Goal: Information Seeking & Learning: Check status

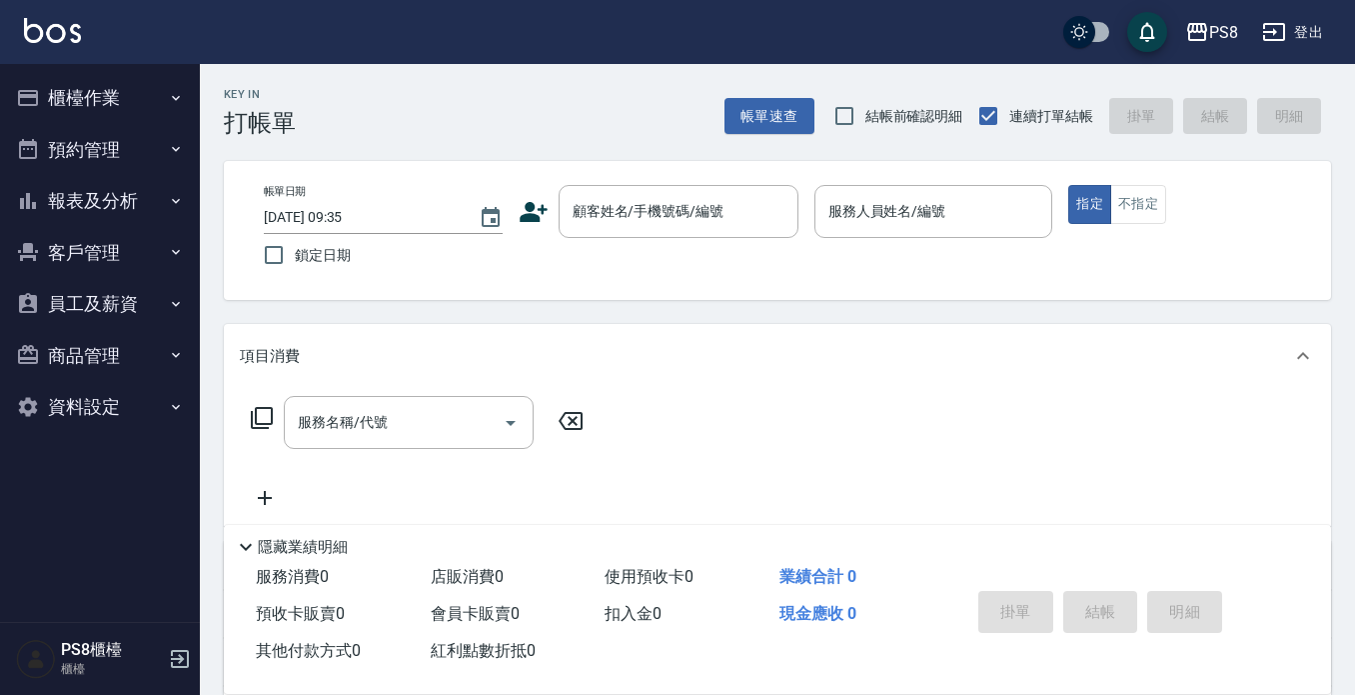
click at [90, 290] on button "員工及薪資" at bounding box center [100, 304] width 184 height 52
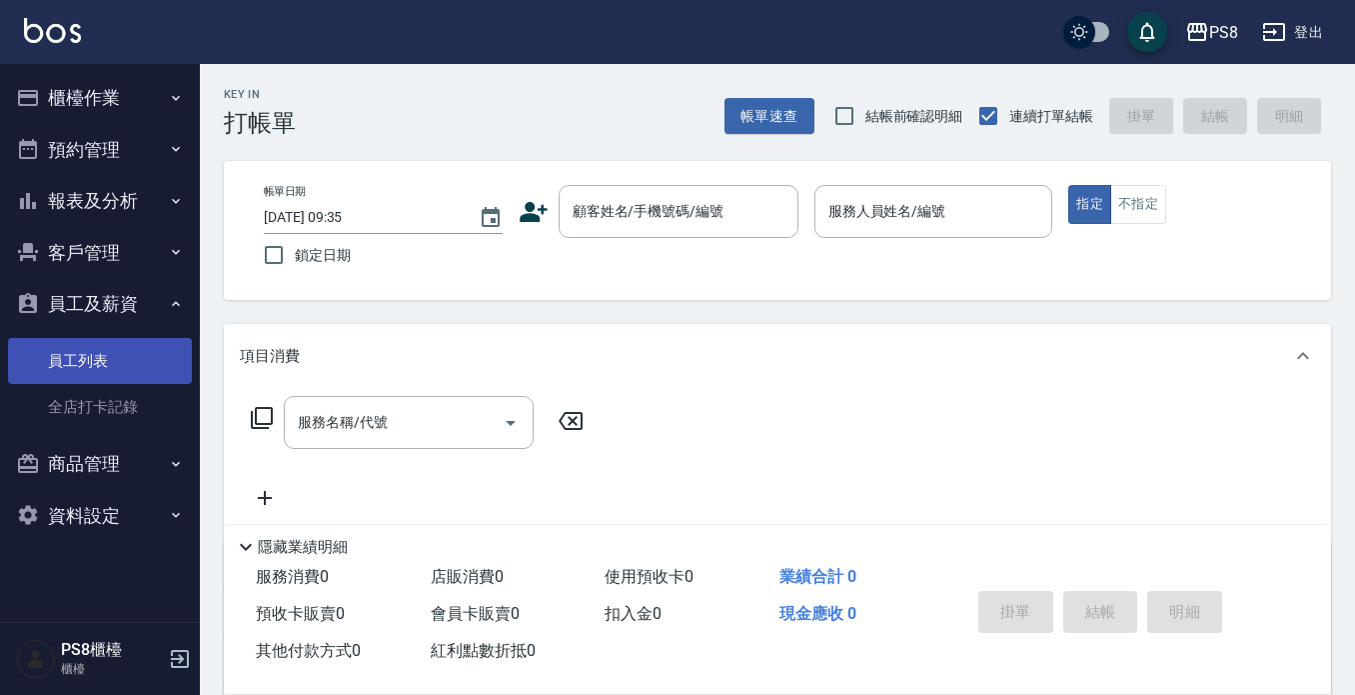
click at [80, 355] on link "員工列表" at bounding box center [100, 361] width 184 height 46
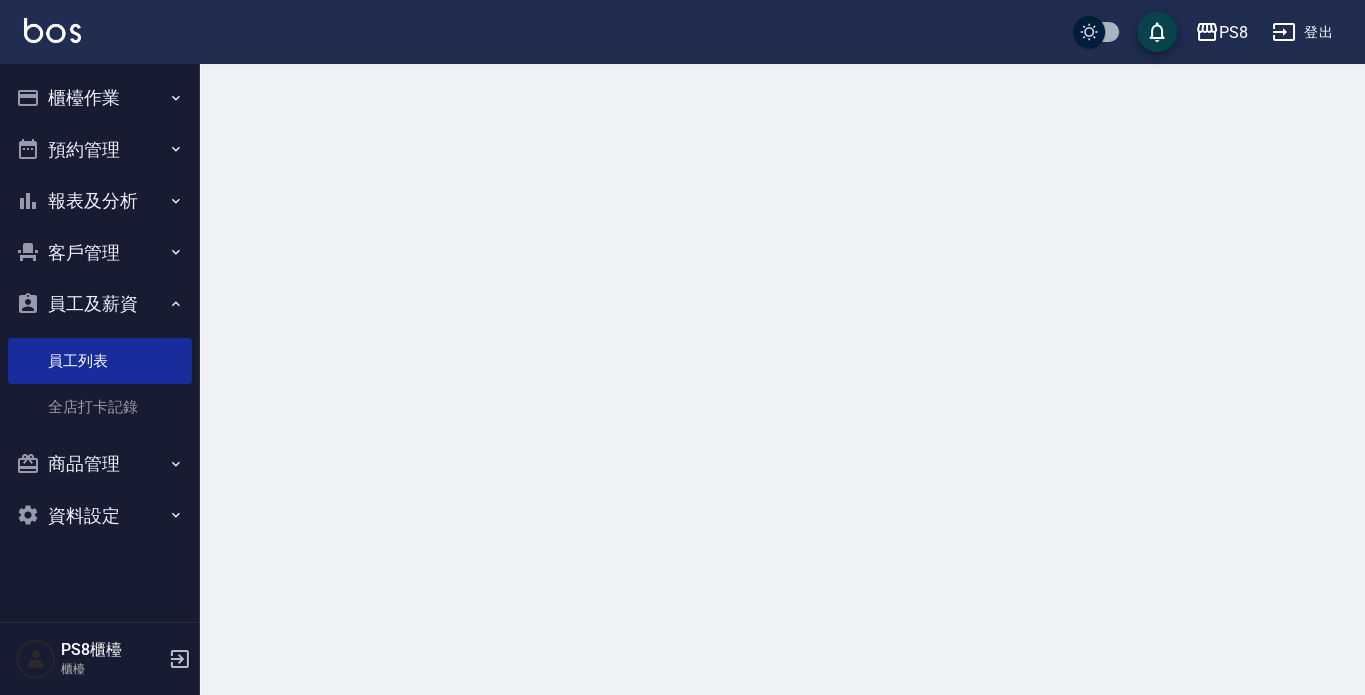
click at [87, 299] on button "員工及薪資" at bounding box center [100, 304] width 184 height 52
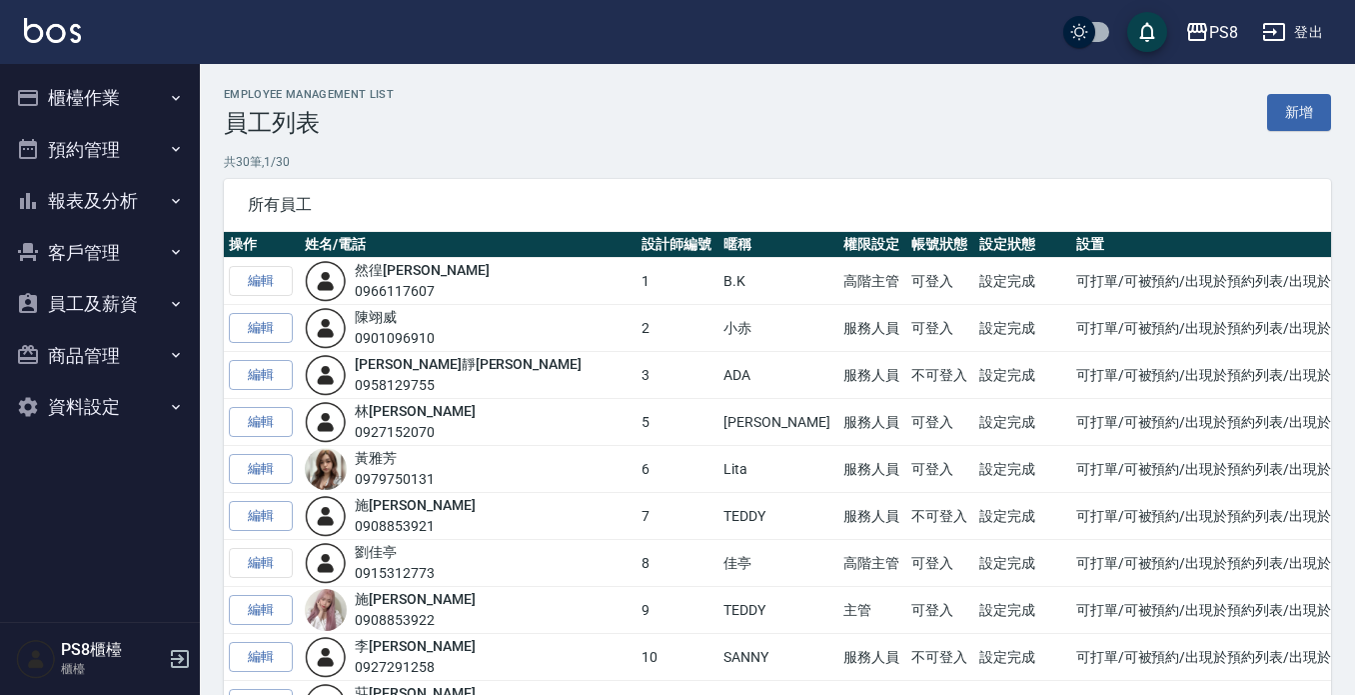
click at [79, 97] on button "櫃檯作業" at bounding box center [100, 98] width 184 height 52
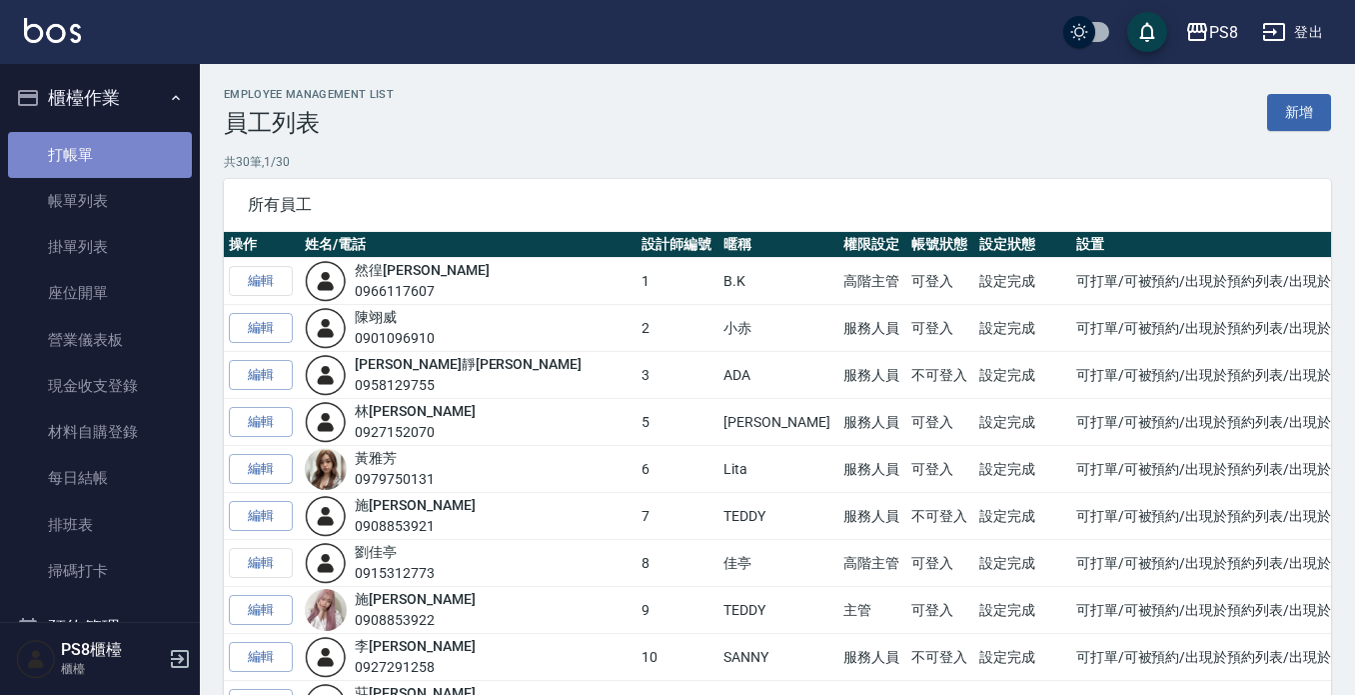
click at [100, 143] on link "打帳單" at bounding box center [100, 155] width 184 height 46
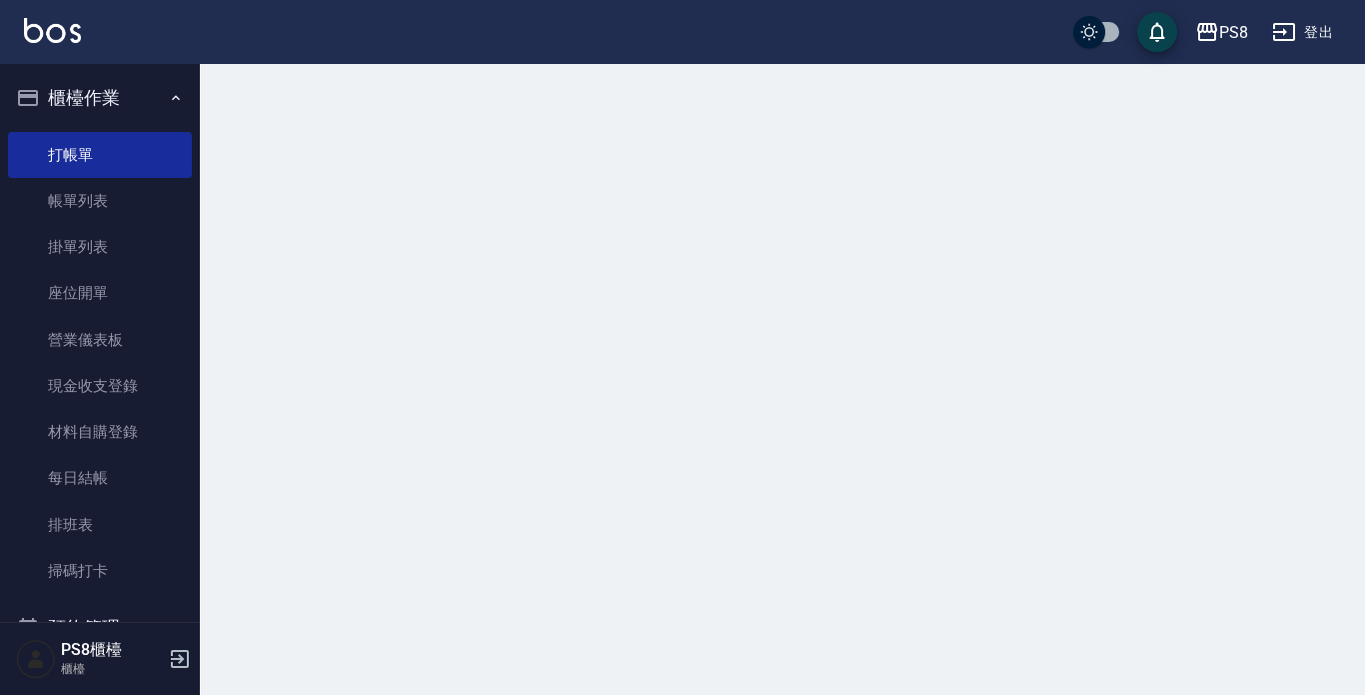
click at [107, 105] on button "櫃檯作業" at bounding box center [100, 98] width 184 height 52
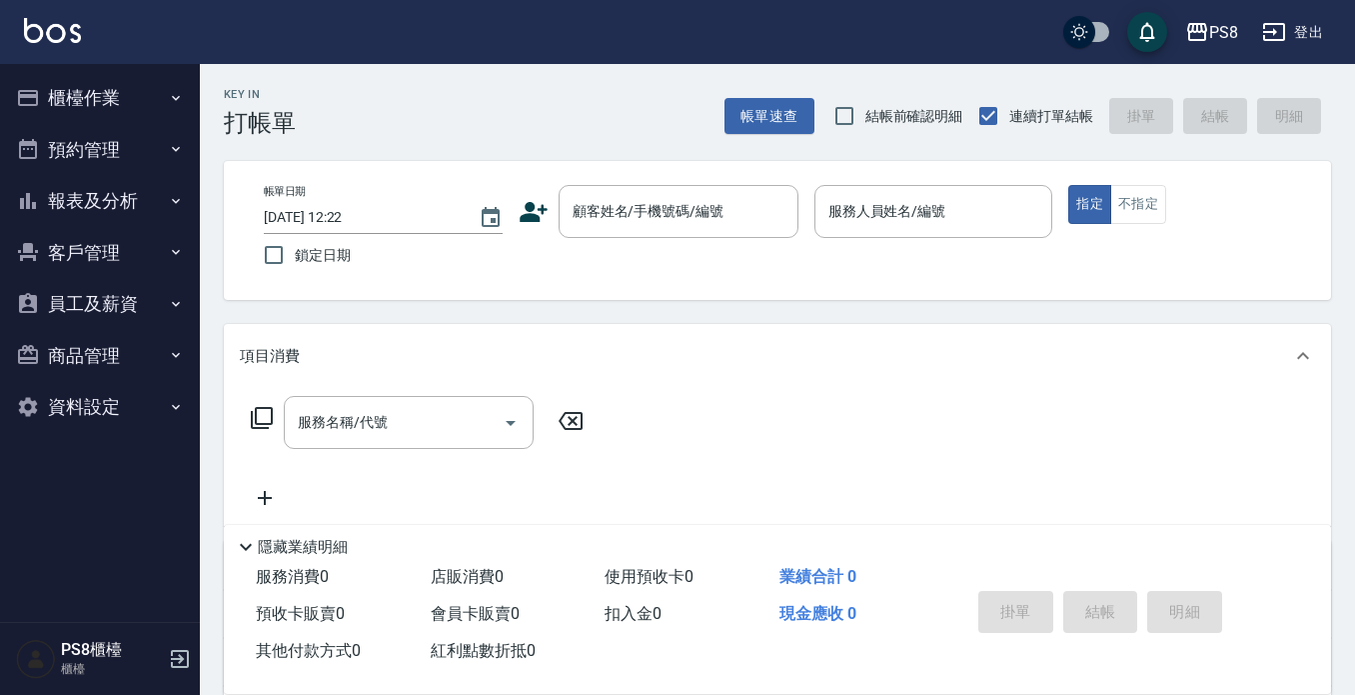
click at [44, 121] on button "櫃檯作業" at bounding box center [100, 98] width 184 height 52
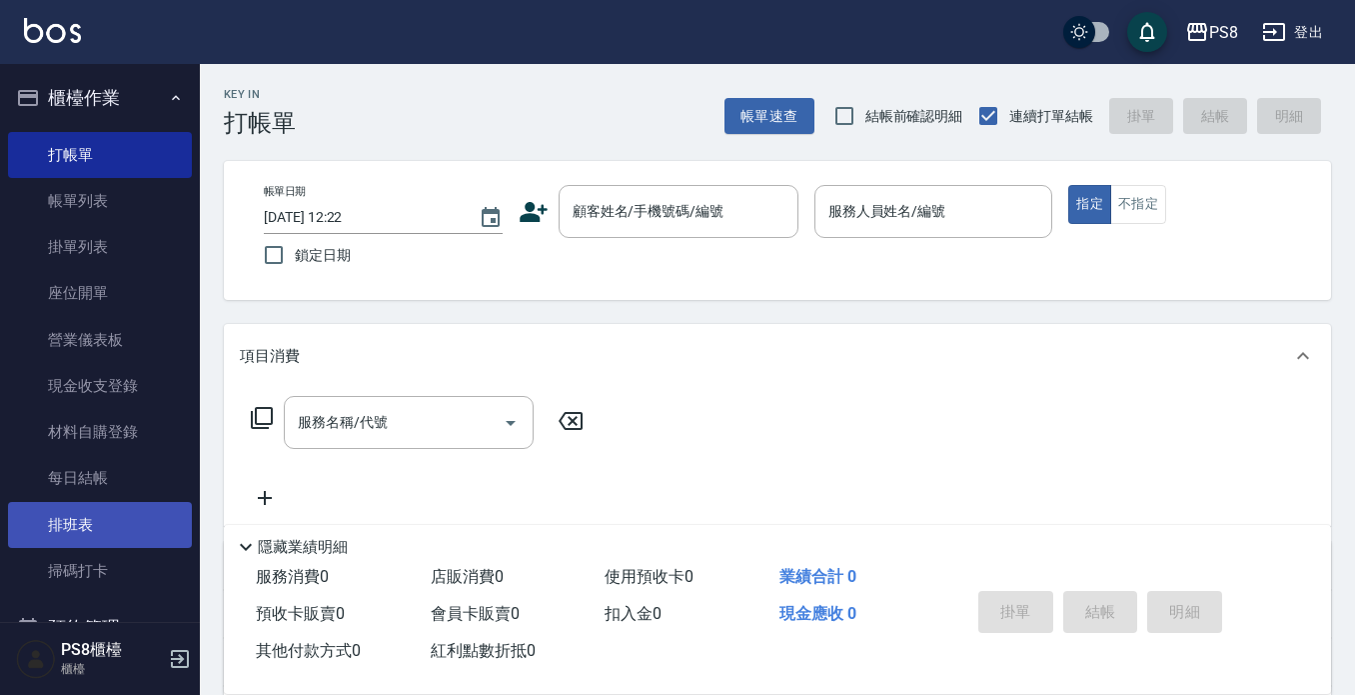
click at [48, 523] on link "排班表" at bounding box center [100, 525] width 184 height 46
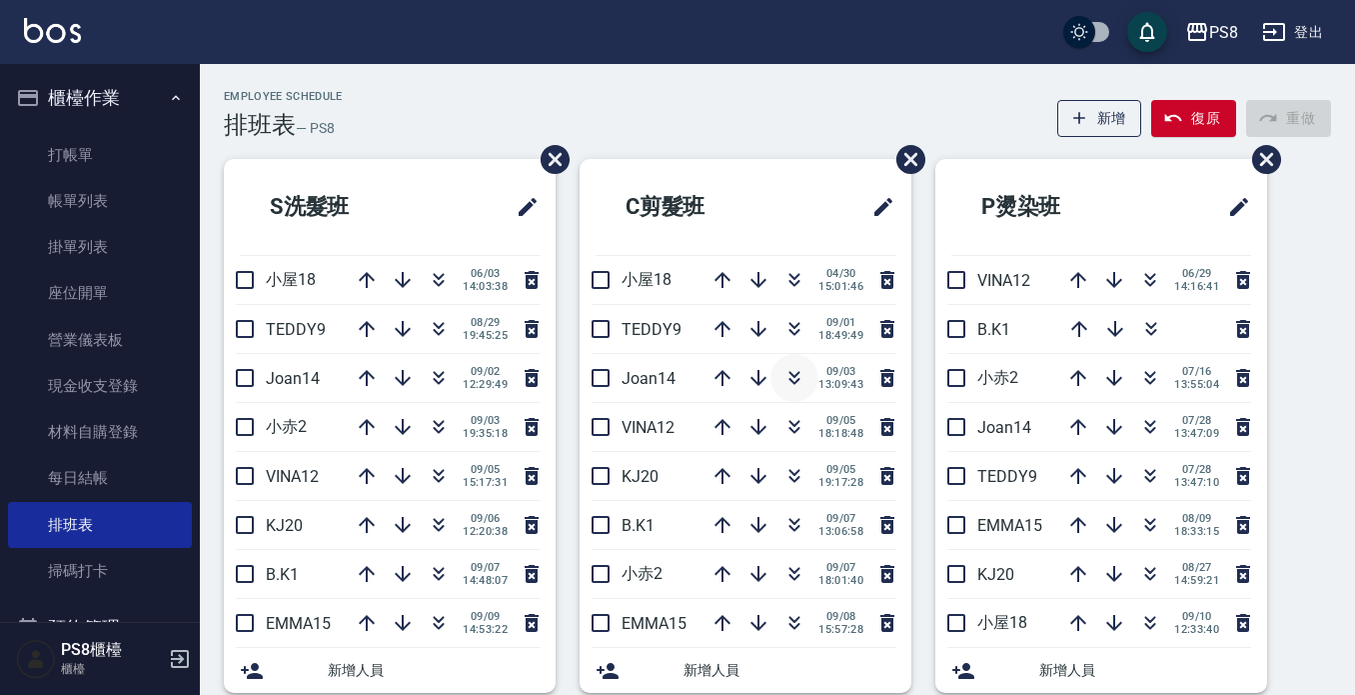
click at [794, 374] on icon "button" at bounding box center [795, 378] width 24 height 24
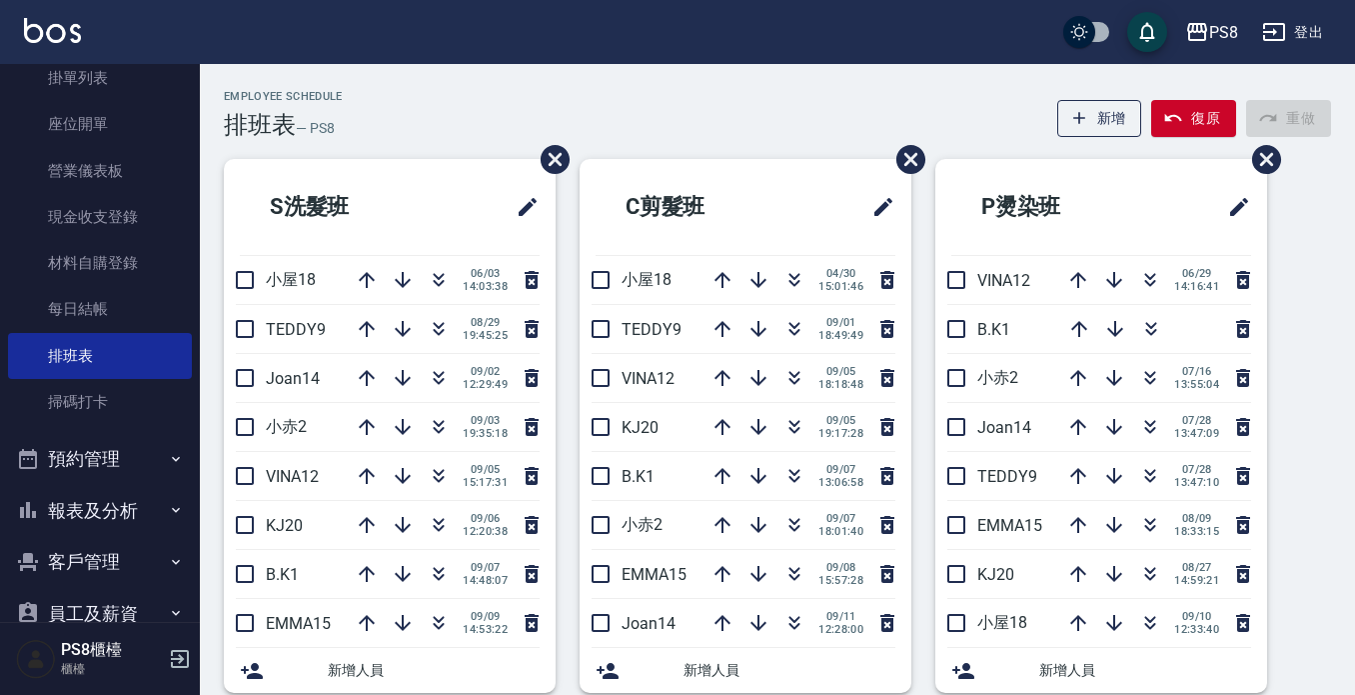
scroll to position [166, 0]
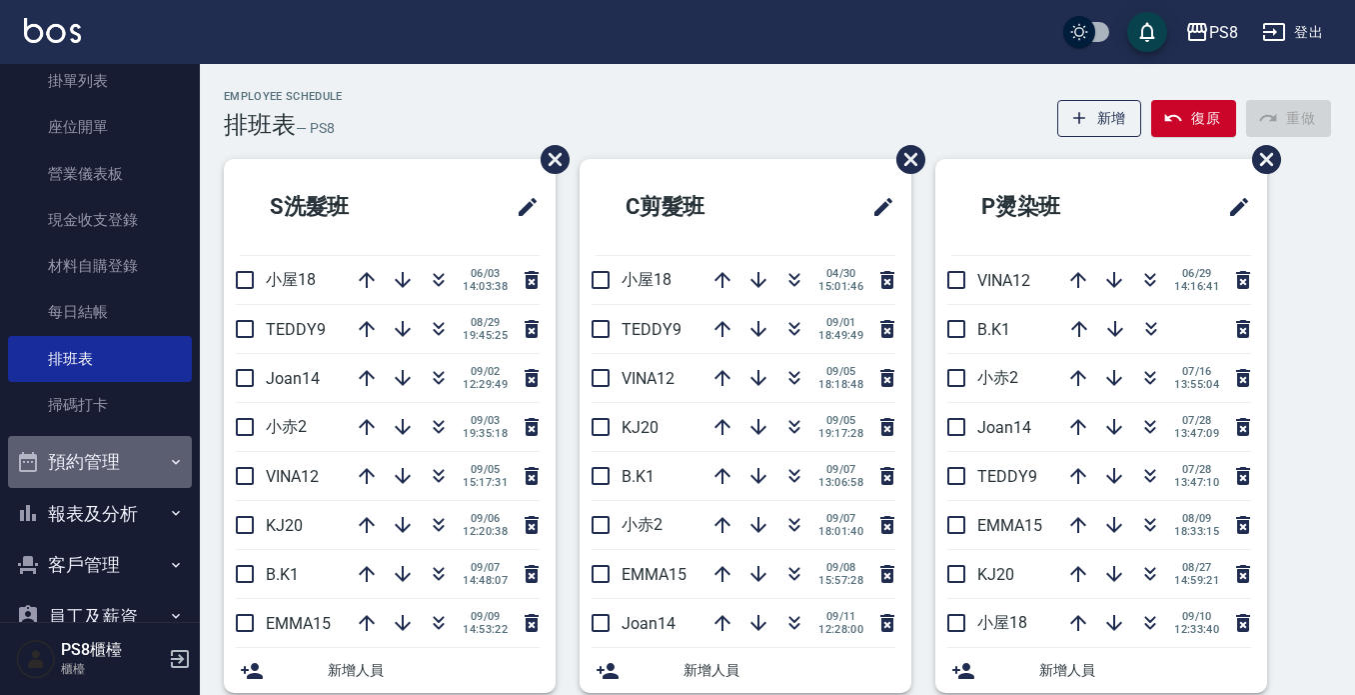
click at [123, 454] on button "預約管理" at bounding box center [100, 462] width 184 height 52
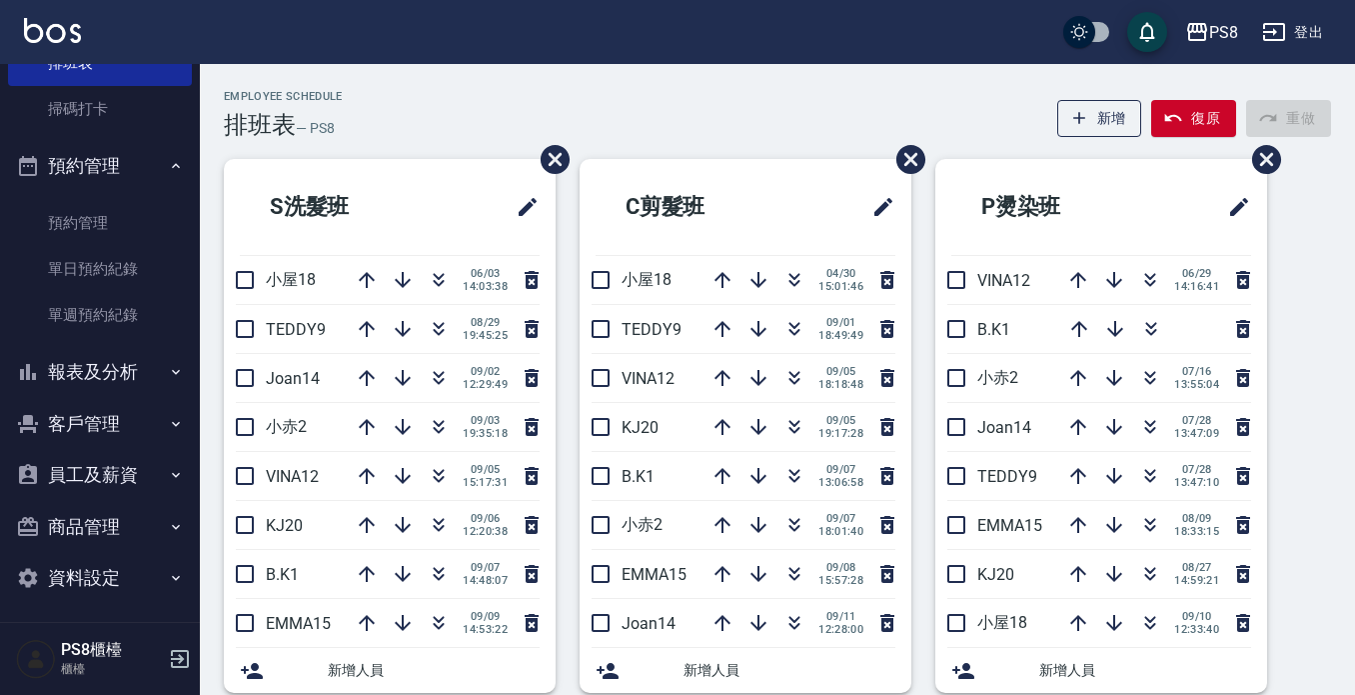
scroll to position [468, 0]
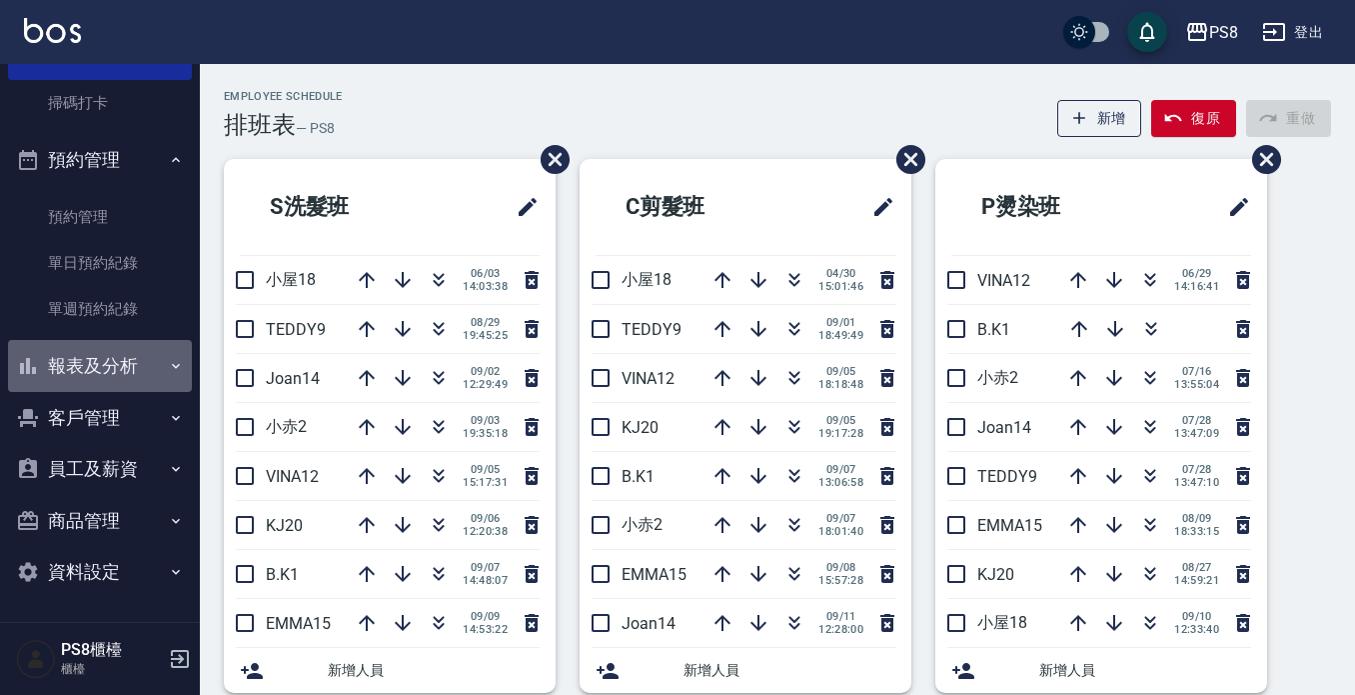
click at [135, 377] on button "報表及分析" at bounding box center [100, 366] width 184 height 52
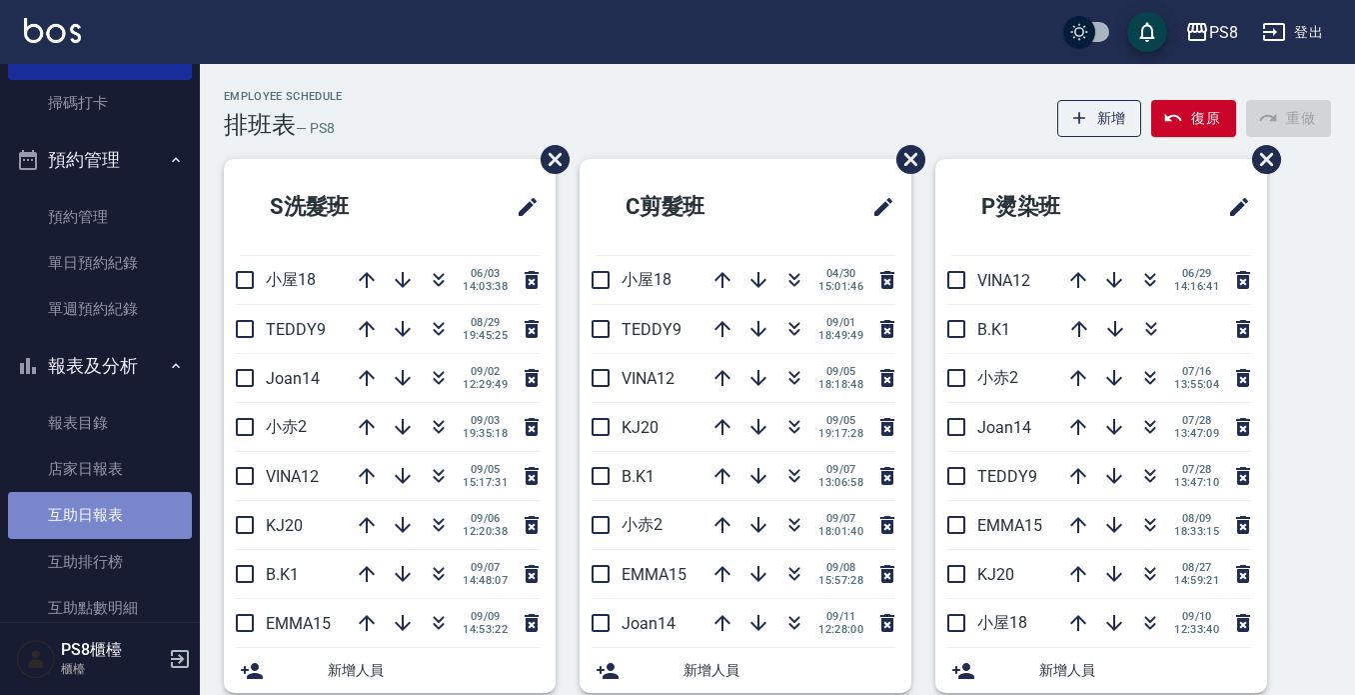
click at [129, 514] on link "互助日報表" at bounding box center [100, 515] width 184 height 46
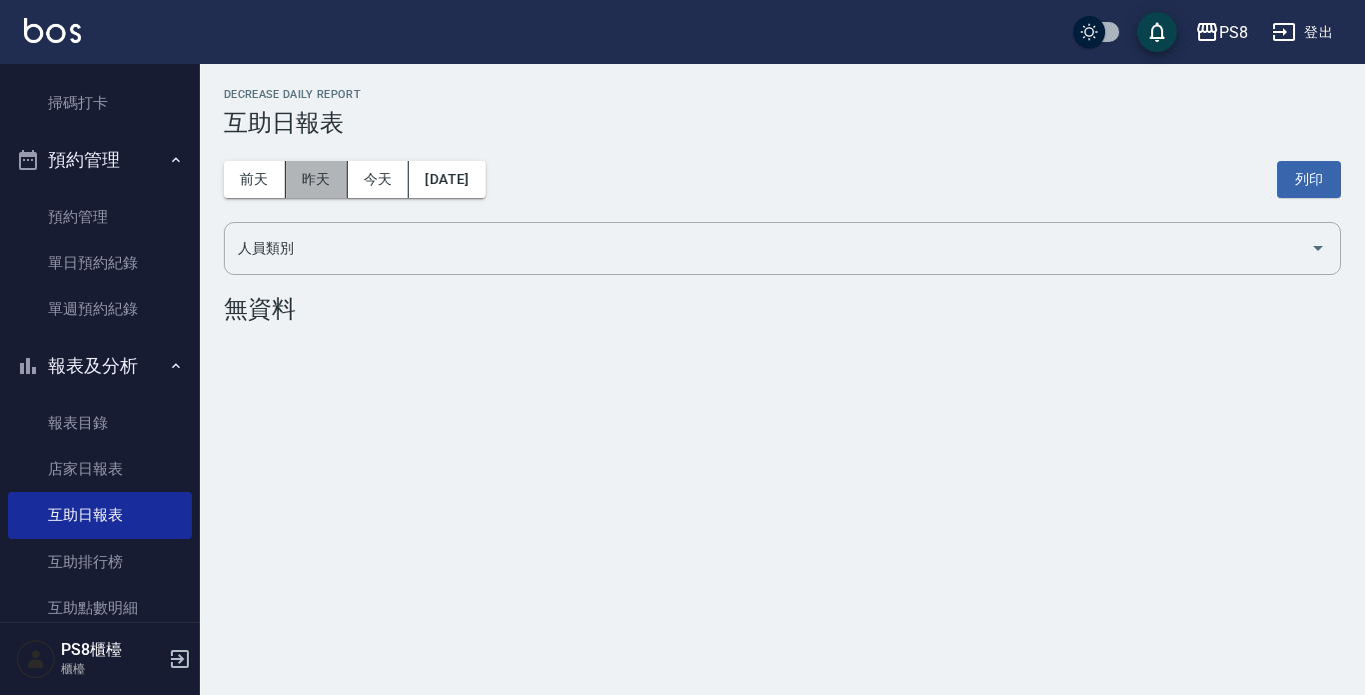
click at [299, 181] on button "昨天" at bounding box center [317, 179] width 62 height 37
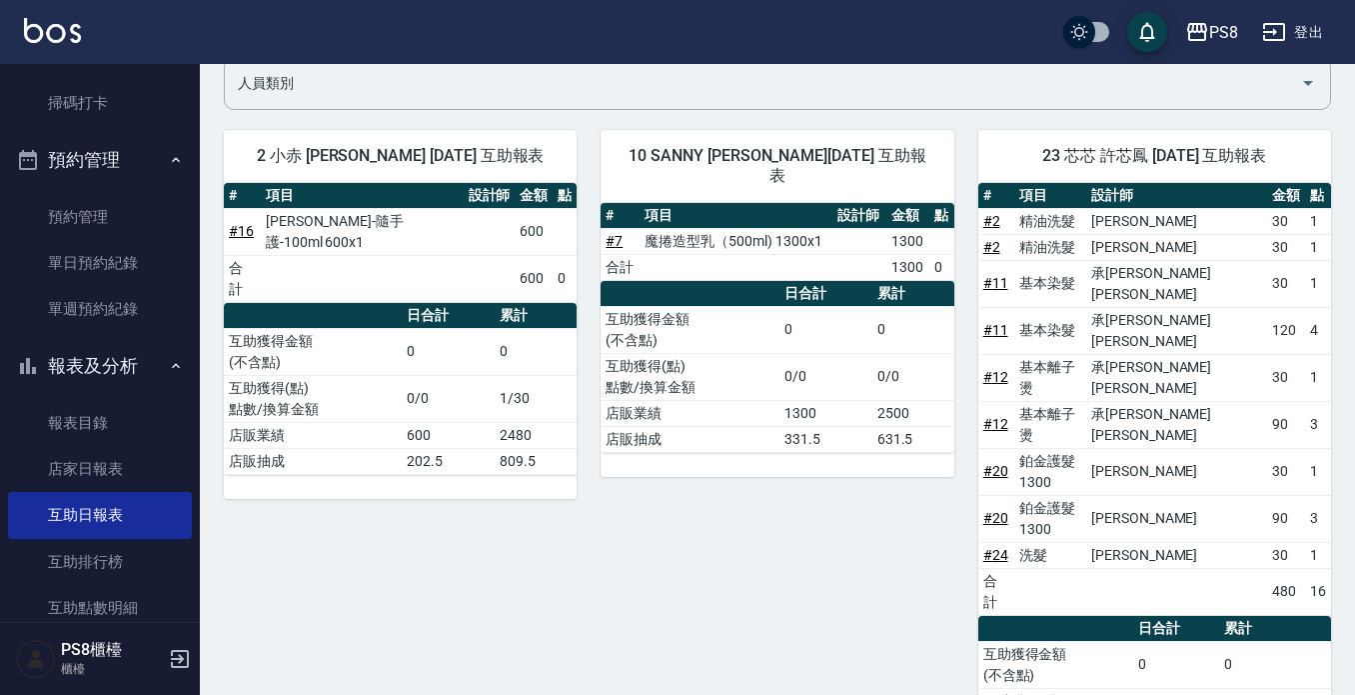
scroll to position [200, 0]
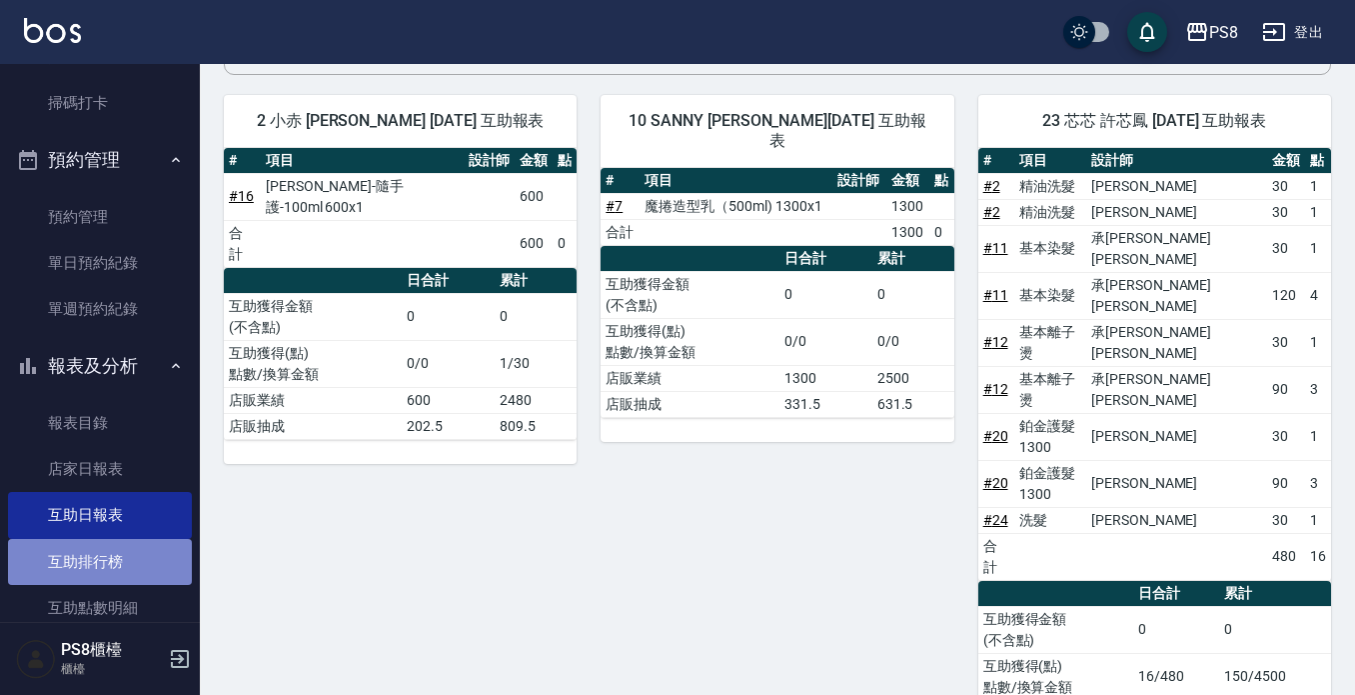
click at [146, 555] on link "互助排行榜" at bounding box center [100, 562] width 184 height 46
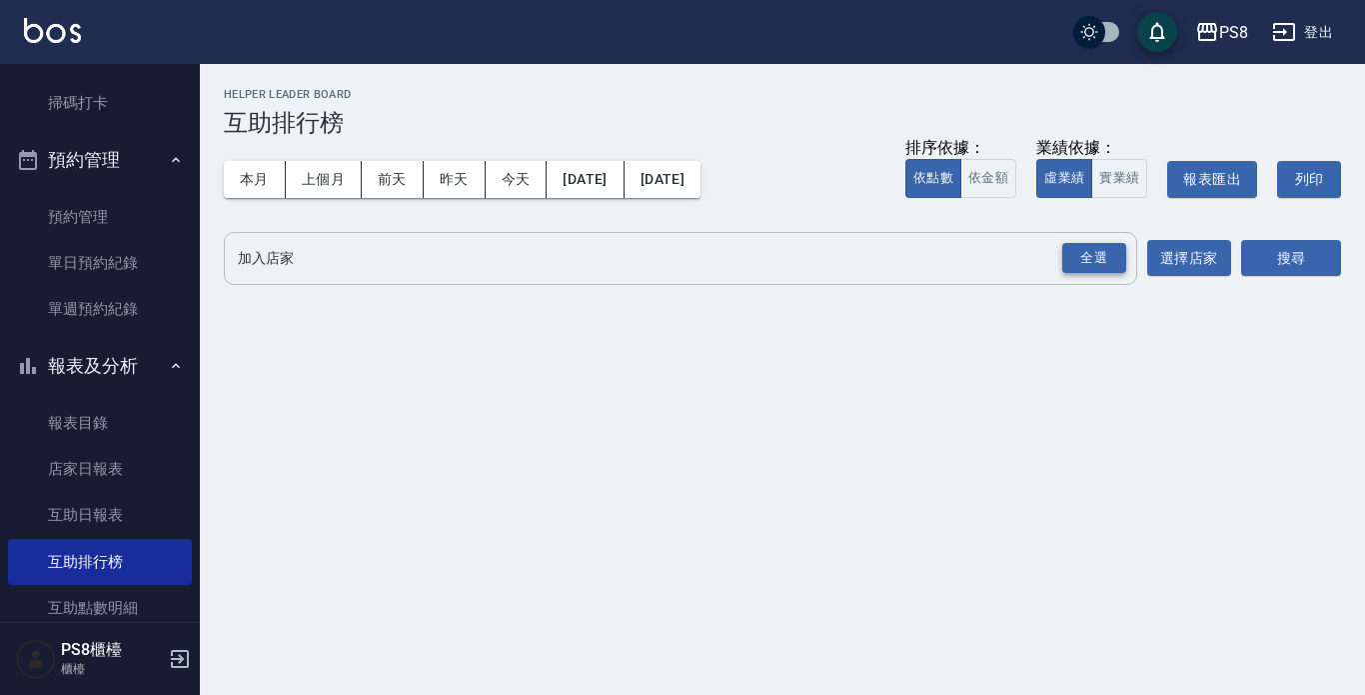
click at [1113, 252] on div "全選" at bounding box center [1094, 258] width 64 height 31
click at [1177, 262] on button "選擇店家" at bounding box center [1189, 259] width 84 height 37
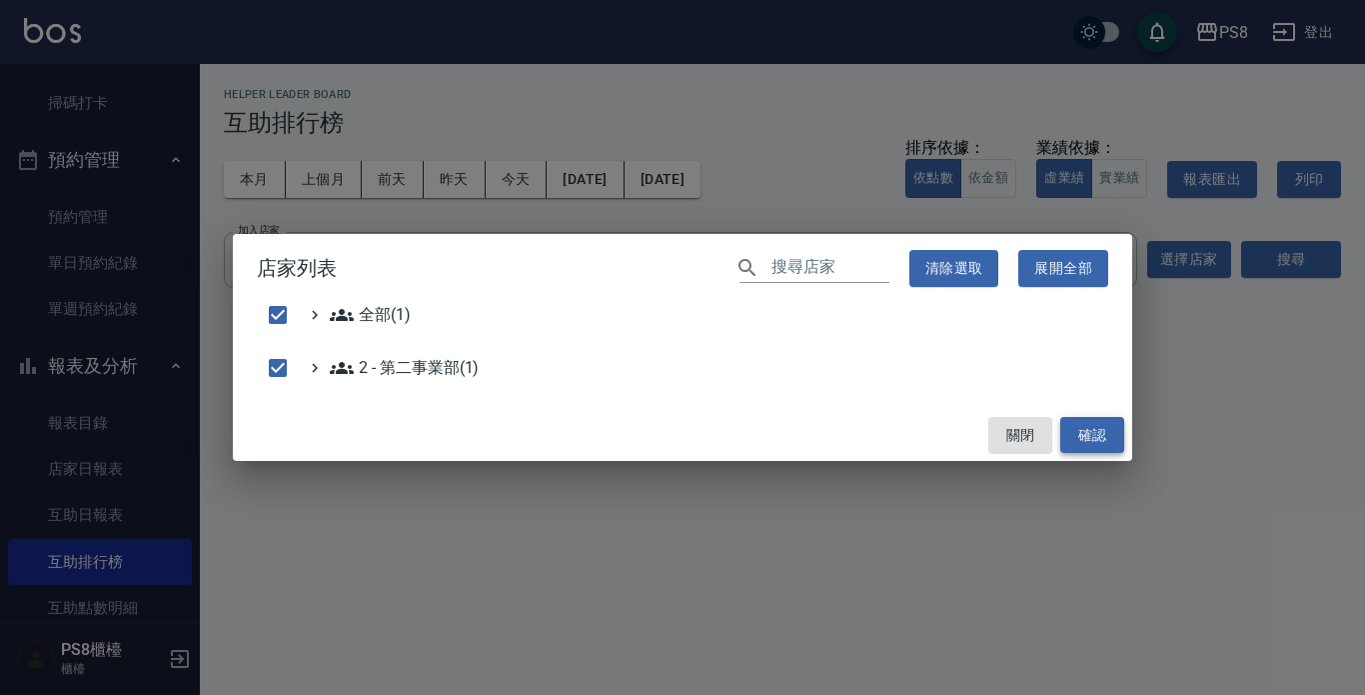
click at [1108, 424] on button "確認" at bounding box center [1092, 435] width 64 height 37
checkbox input "false"
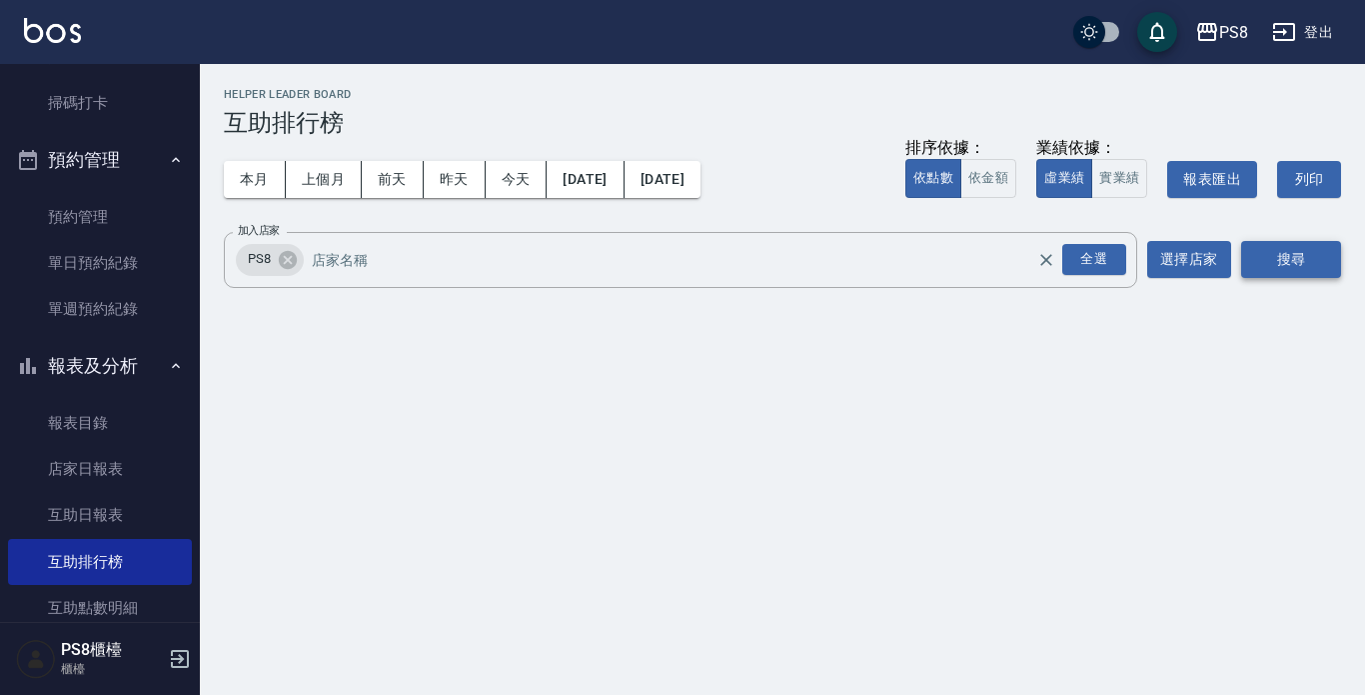
click at [1282, 265] on button "搜尋" at bounding box center [1291, 259] width 100 height 37
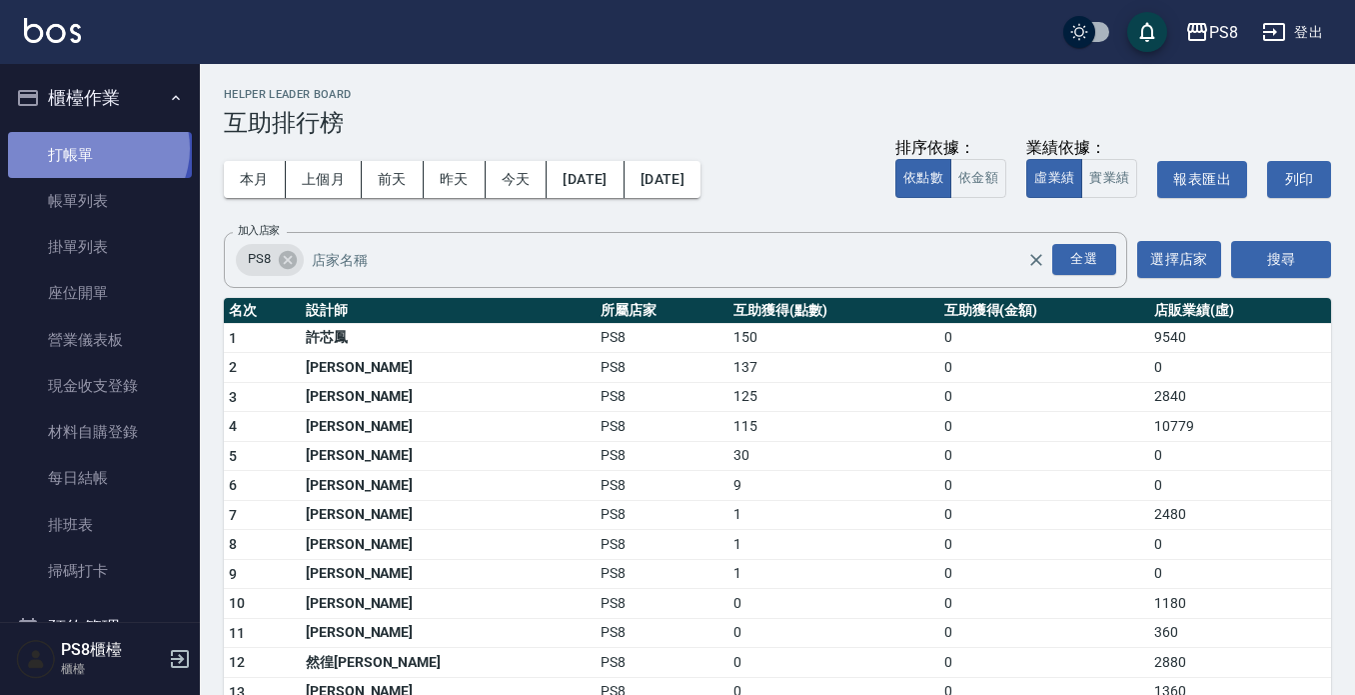
click at [96, 148] on link "打帳單" at bounding box center [100, 155] width 184 height 46
